Goal: Information Seeking & Learning: Learn about a topic

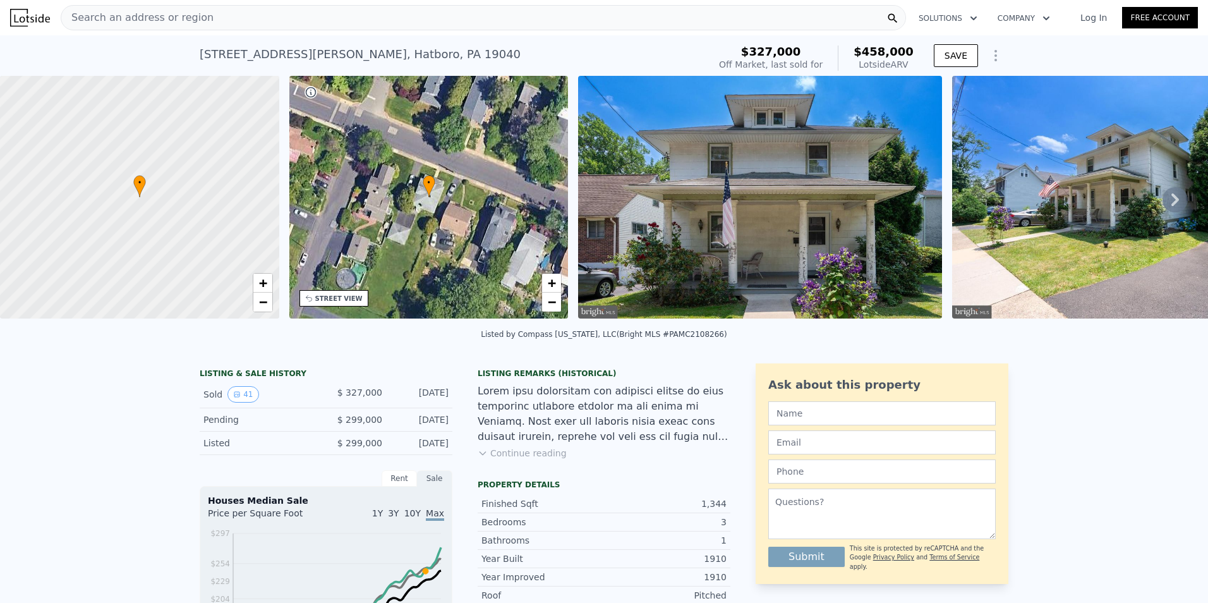
click at [718, 191] on img at bounding box center [760, 197] width 364 height 243
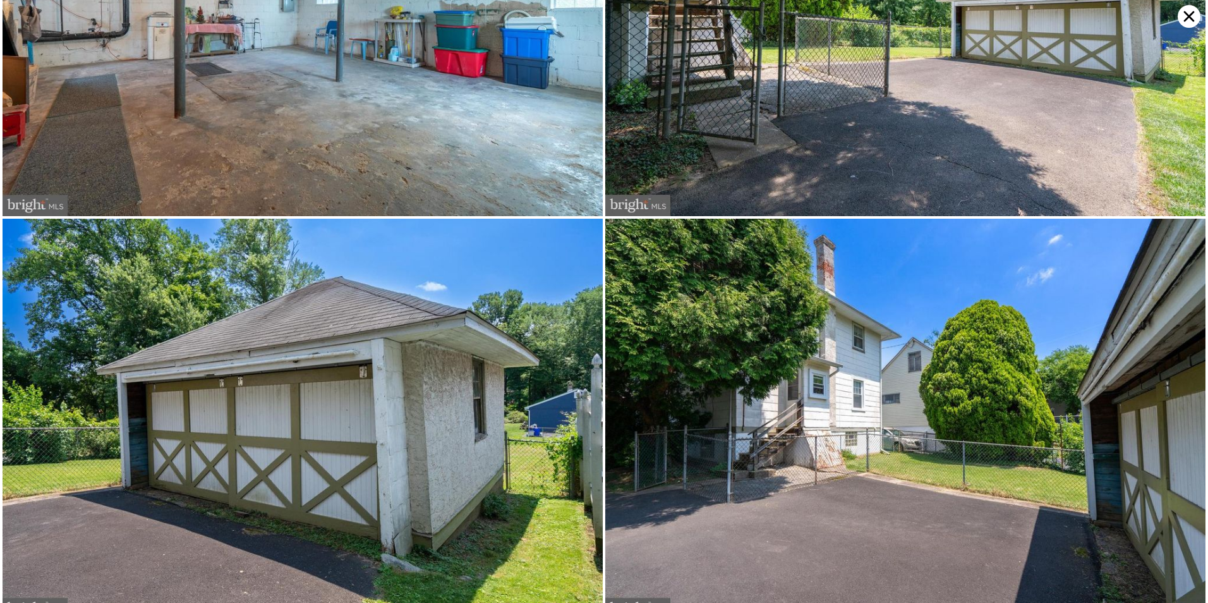
scroll to position [6396, 0]
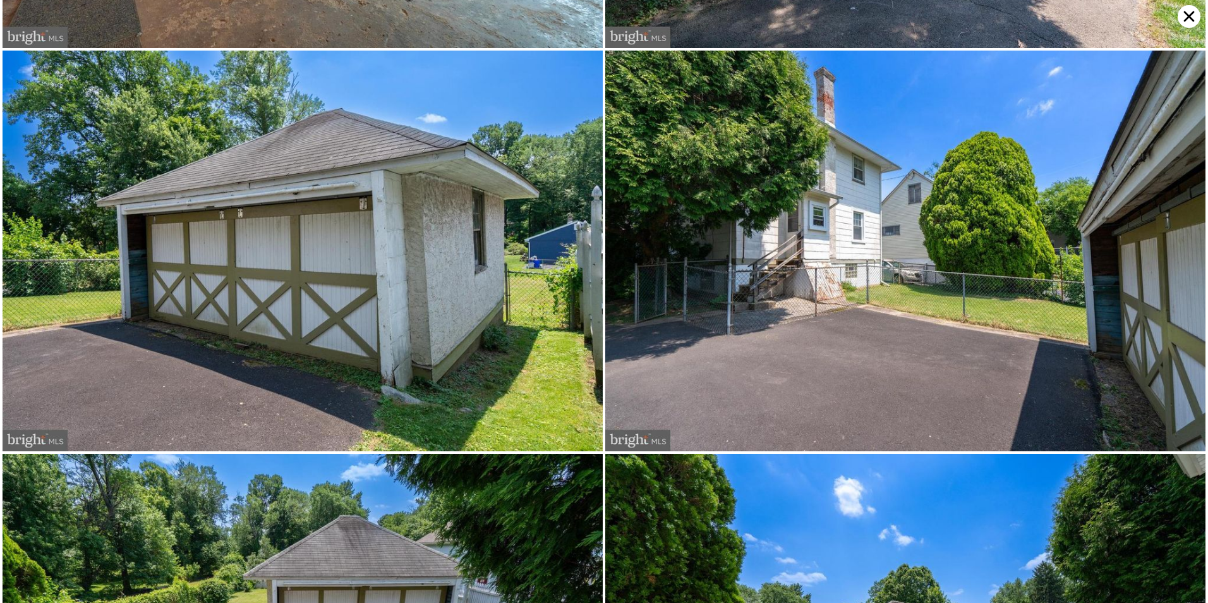
click at [849, 185] on img at bounding box center [905, 251] width 600 height 401
click at [828, 196] on img at bounding box center [905, 251] width 600 height 401
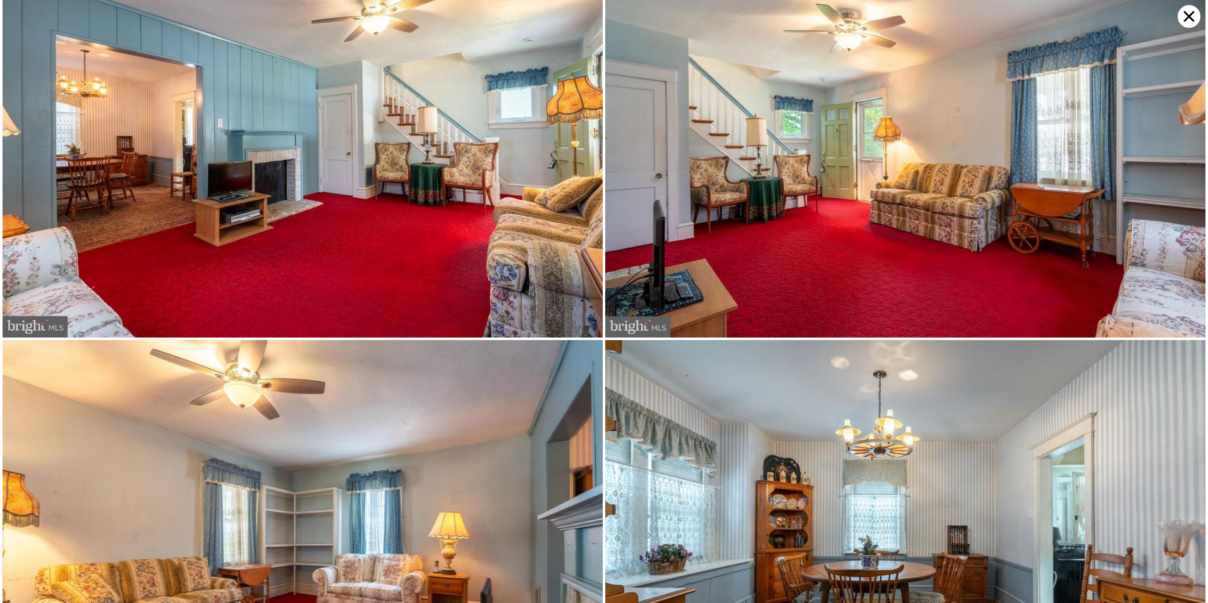
scroll to position [0, 0]
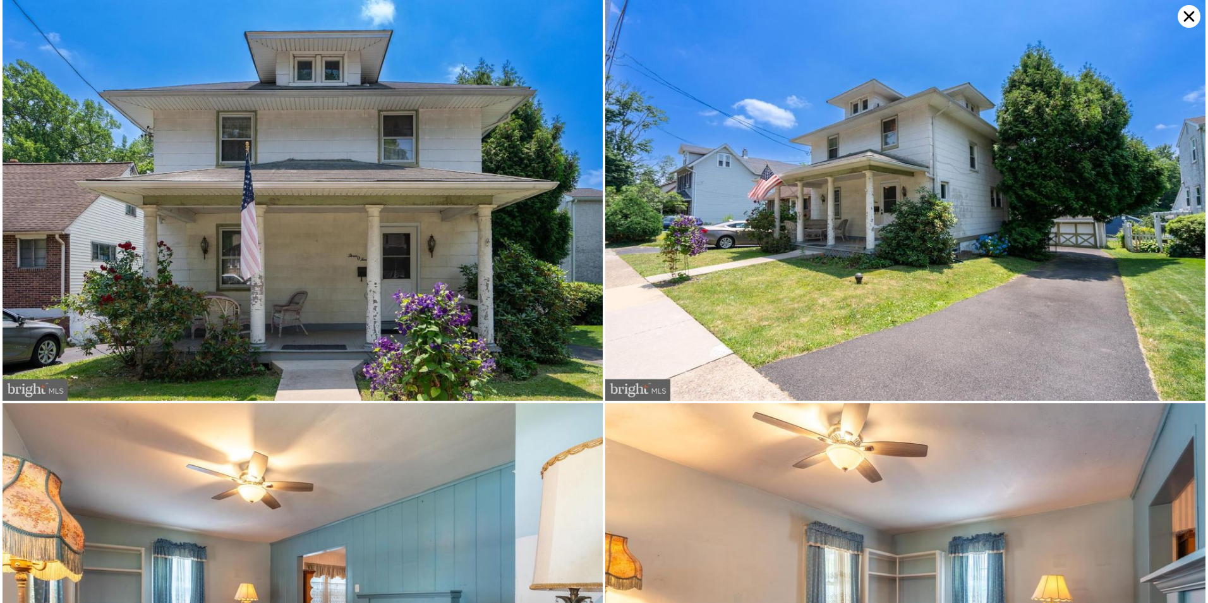
click at [1189, 13] on icon at bounding box center [1189, 16] width 23 height 23
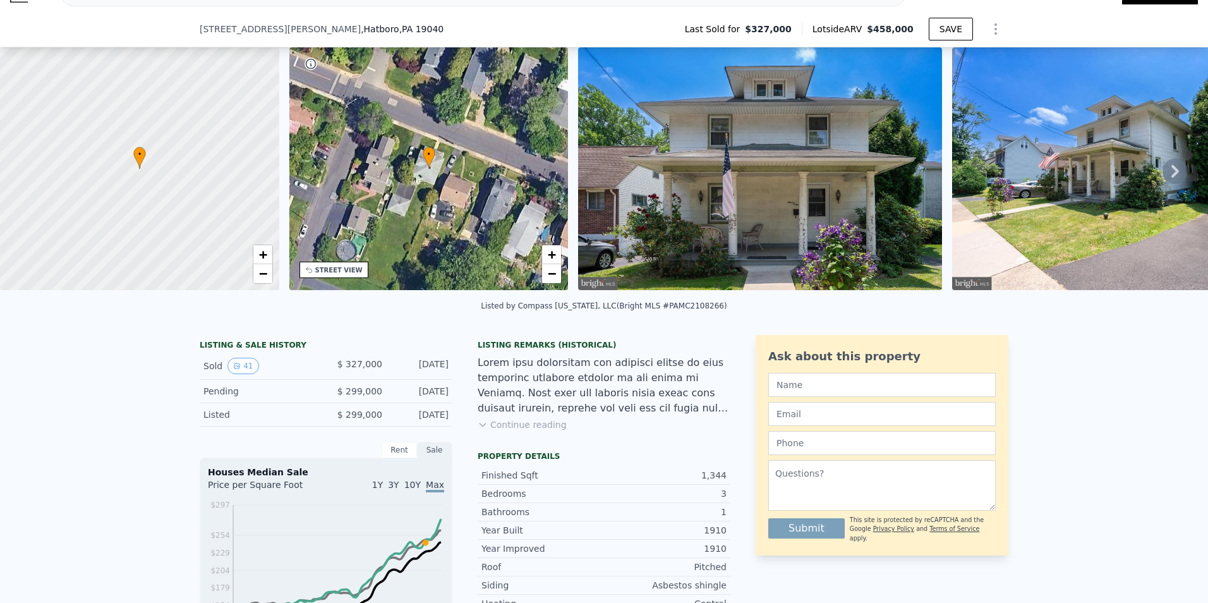
scroll to position [59, 0]
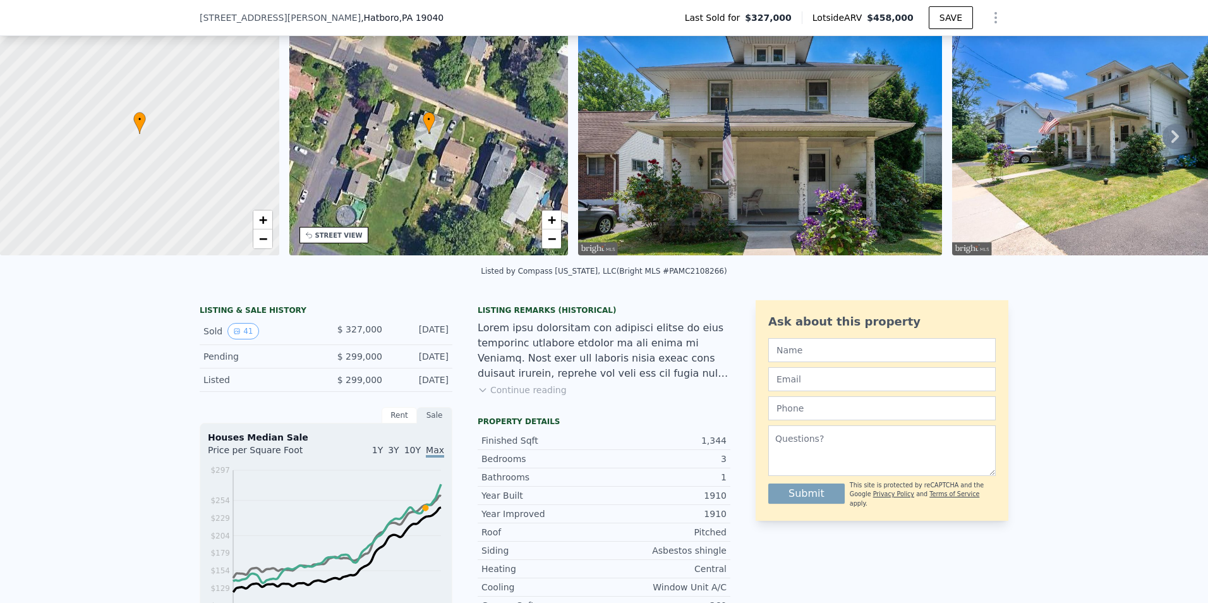
click at [497, 396] on button "Continue reading" at bounding box center [522, 390] width 89 height 13
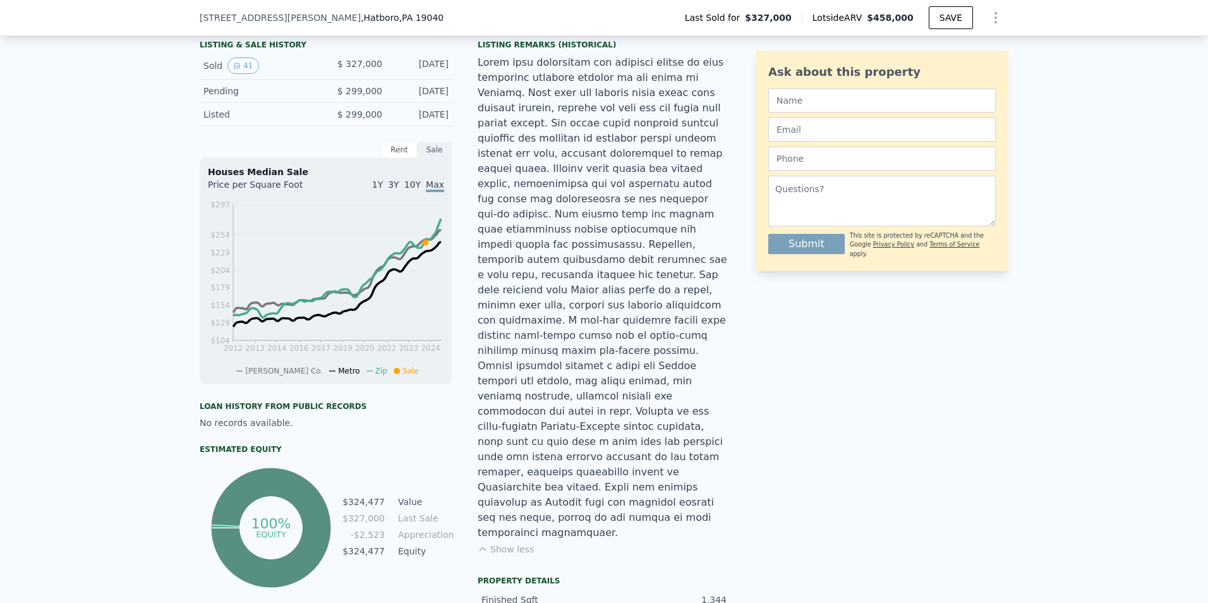
scroll to position [248, 0]
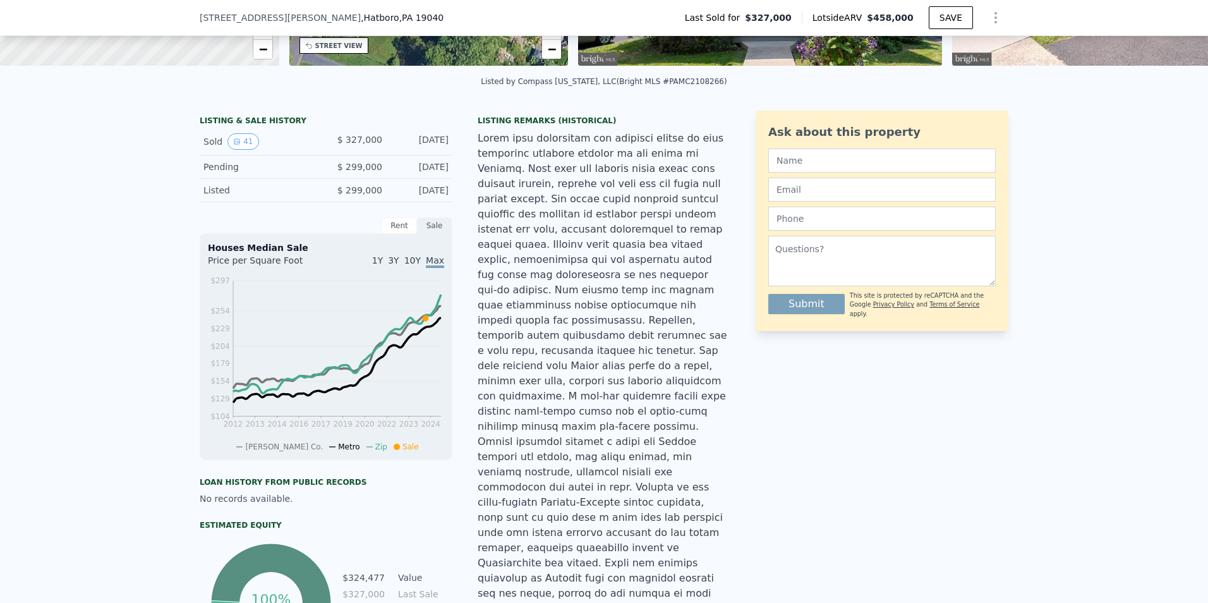
click at [986, 553] on div "Ask about this property Submit This site is protected by reCAPTCHA and the Goog…" at bounding box center [882, 572] width 253 height 923
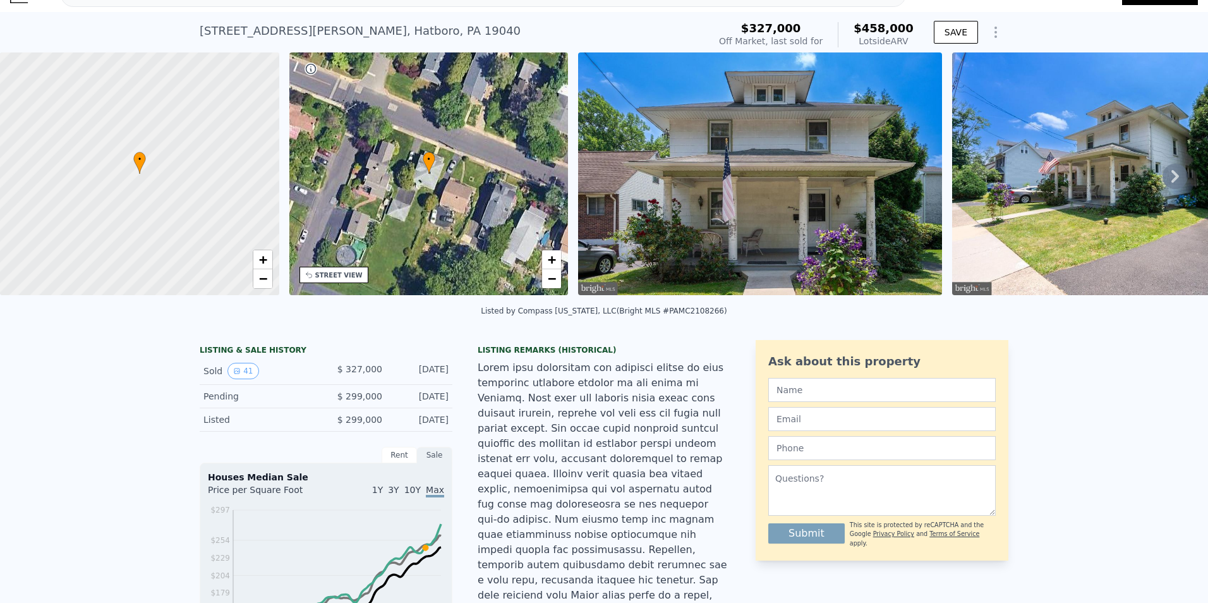
scroll to position [0, 0]
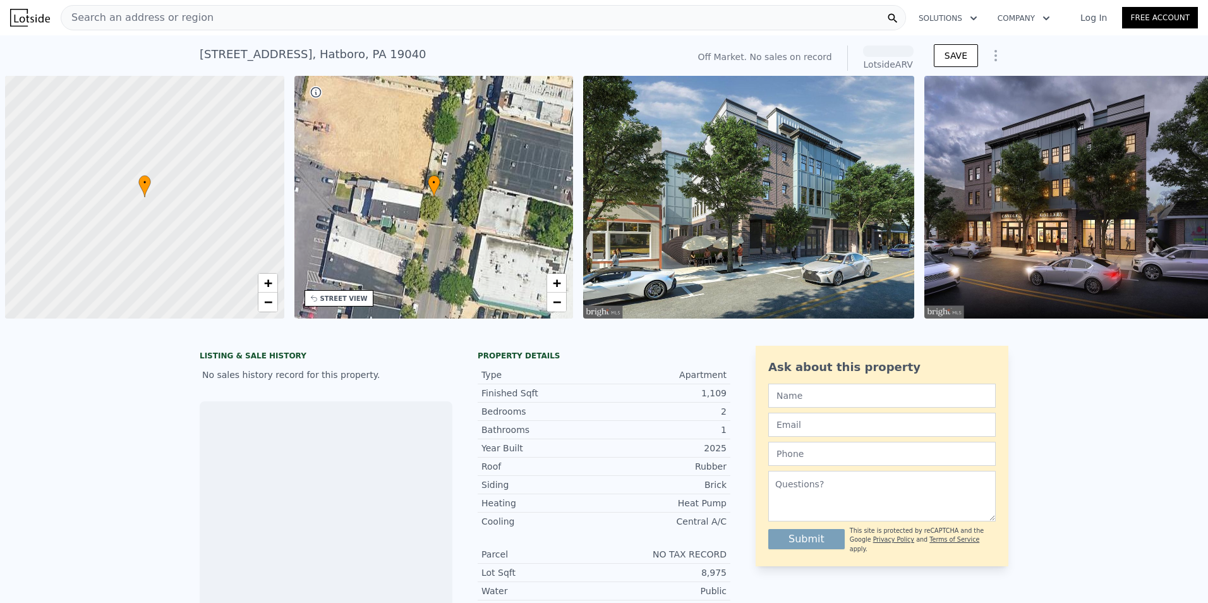
scroll to position [0, 5]
